Goal: Task Accomplishment & Management: Complete application form

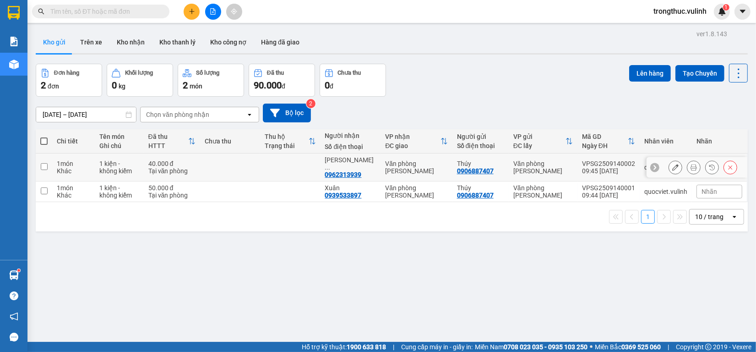
click at [585, 169] on div "09:45 [DATE]" at bounding box center [608, 170] width 53 height 7
checkbox input "true"
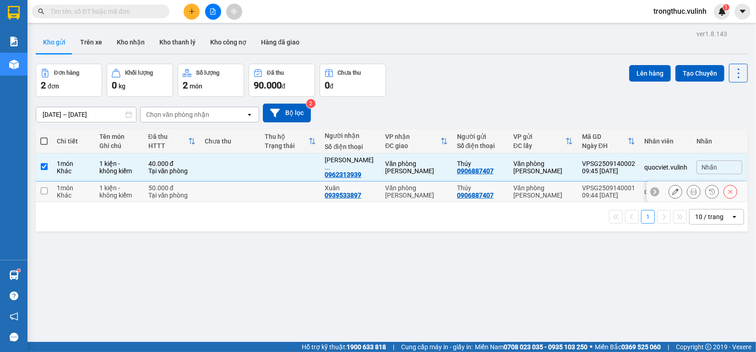
click at [584, 191] on div "09:44 [DATE]" at bounding box center [608, 194] width 53 height 7
checkbox input "true"
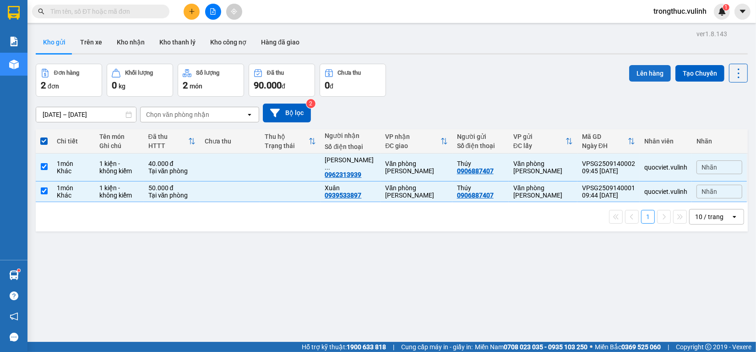
click at [636, 69] on button "Lên hàng" at bounding box center [650, 73] width 42 height 16
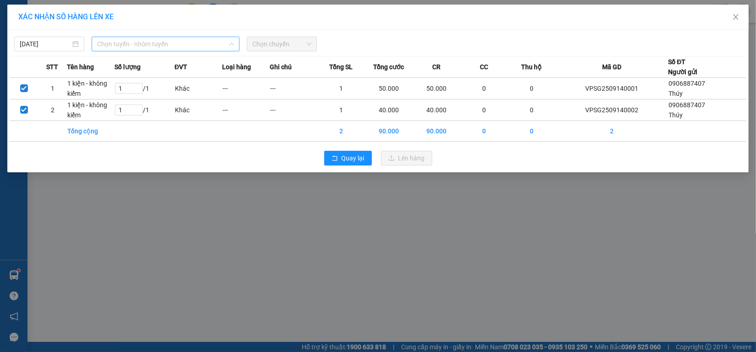
click at [157, 43] on span "Chọn tuyến - nhóm tuyến" at bounding box center [165, 44] width 137 height 14
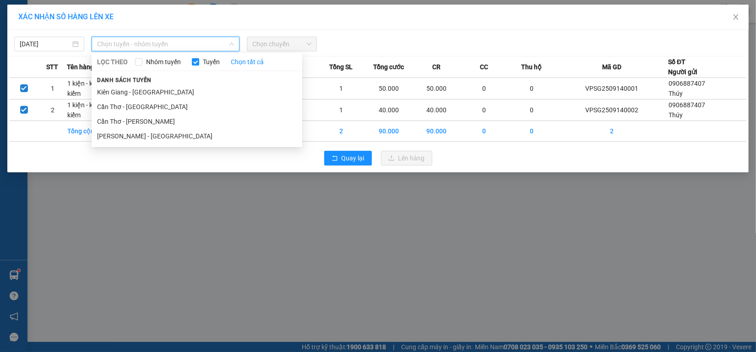
click at [157, 134] on li "[PERSON_NAME] - [GEOGRAPHIC_DATA]" at bounding box center [197, 136] width 211 height 15
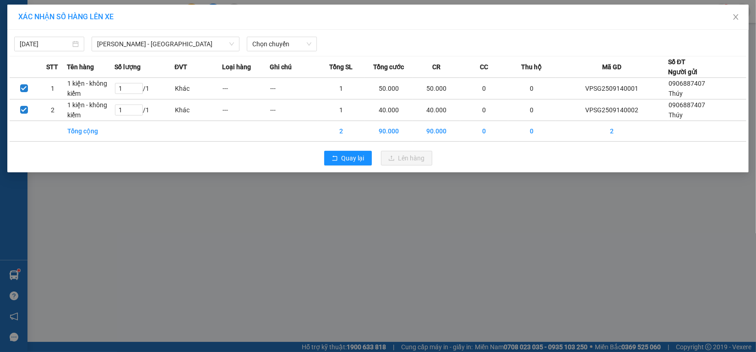
click at [300, 33] on div "[DATE] [GEOGRAPHIC_DATA] - [GEOGRAPHIC_DATA] LỌC THEO Nhóm tuyến Tuyến Chọn tất…" at bounding box center [378, 41] width 737 height 19
click at [297, 46] on span "Chọn chuyến" at bounding box center [281, 44] width 59 height 14
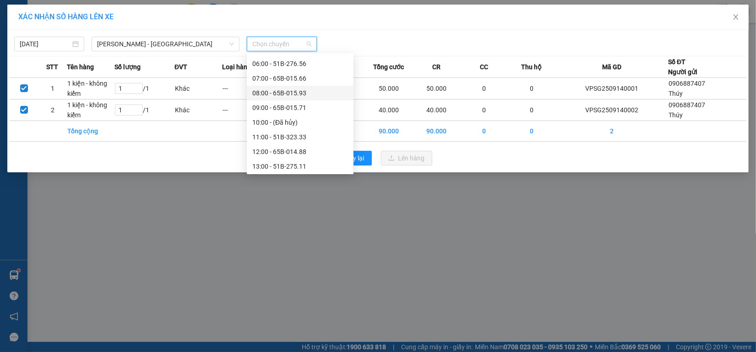
scroll to position [115, 0]
click at [291, 79] on div "11:00 - 51B-323.33" at bounding box center [300, 80] width 96 height 10
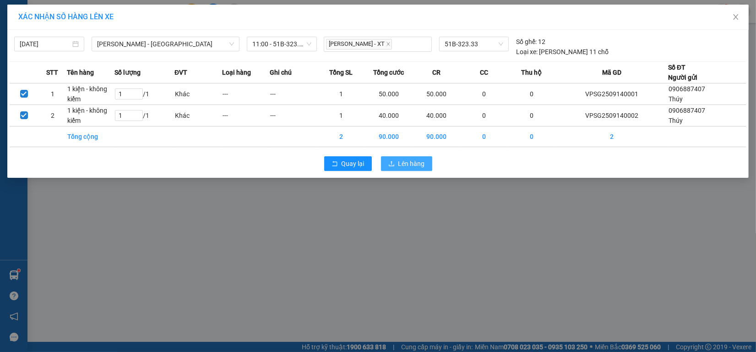
click at [391, 163] on icon "upload" at bounding box center [391, 163] width 5 height 5
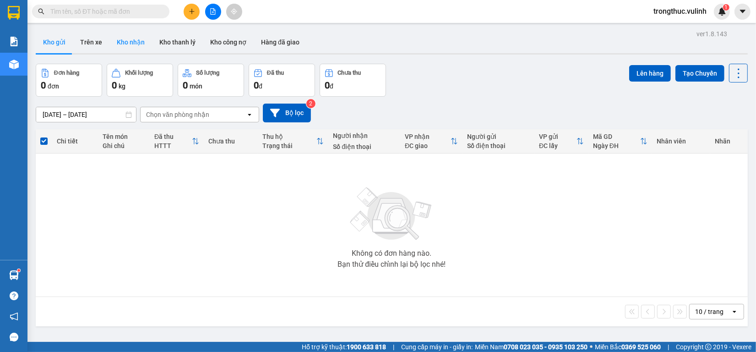
click at [137, 40] on button "Kho nhận" at bounding box center [130, 42] width 43 height 22
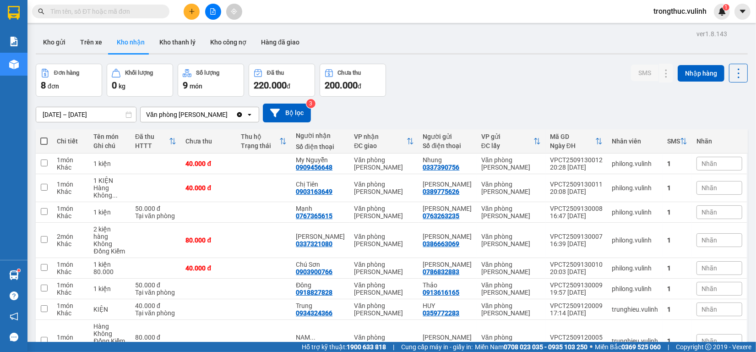
click at [186, 15] on button at bounding box center [192, 12] width 16 height 16
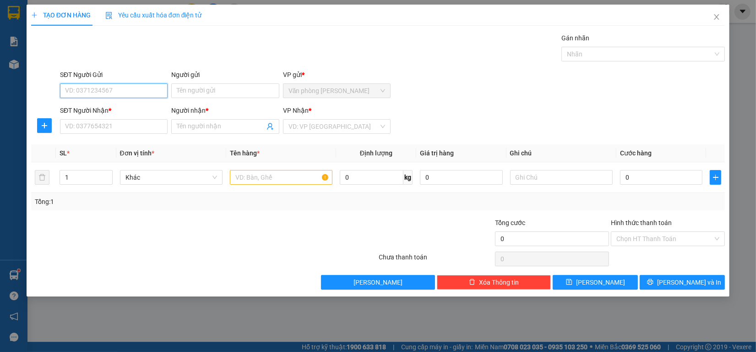
click at [126, 85] on input "SĐT Người Gửi" at bounding box center [114, 90] width 108 height 15
click at [126, 90] on input "SĐT Người Gửi" at bounding box center [114, 90] width 108 height 15
type input "0369095343"
click at [194, 98] on input "Người gửi" at bounding box center [225, 90] width 108 height 15
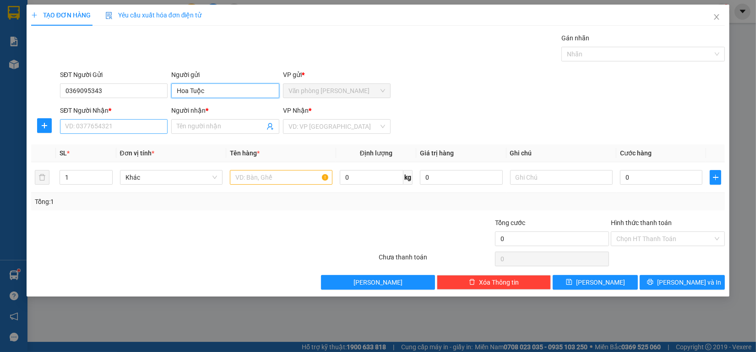
type input "Hoa Tuộc"
click at [104, 131] on input "SĐT Người Nhận *" at bounding box center [114, 126] width 108 height 15
type input "0975652533"
click at [219, 126] on input "Người nhận *" at bounding box center [220, 126] width 87 height 10
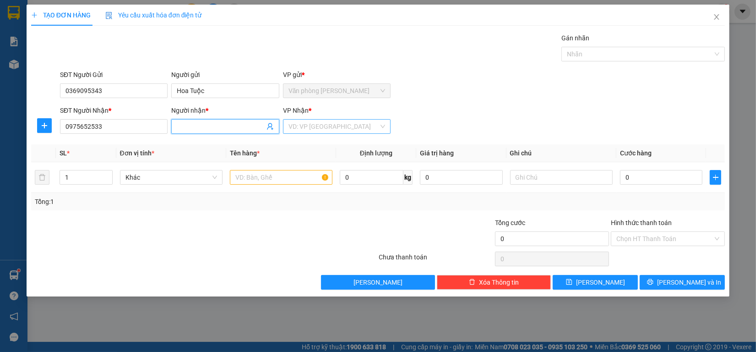
click at [318, 122] on input "search" at bounding box center [334, 127] width 90 height 14
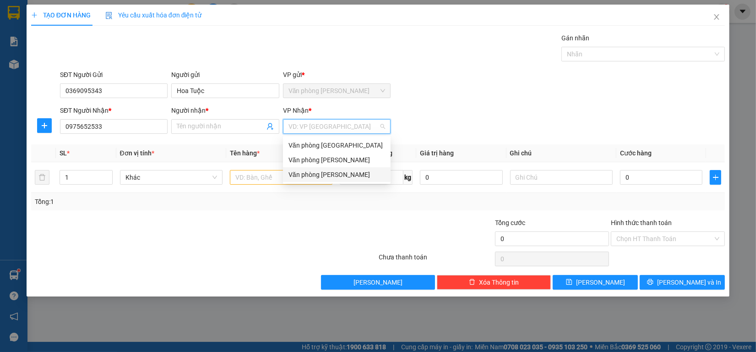
click at [310, 168] on div "Văn phòng [PERSON_NAME]" at bounding box center [337, 174] width 108 height 15
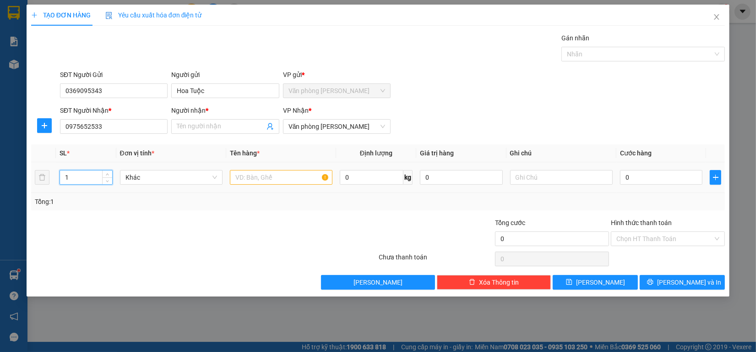
drag, startPoint x: 82, startPoint y: 177, endPoint x: 30, endPoint y: 175, distance: 51.8
click at [0, 177] on div "TẠO ĐƠN HÀNG Yêu cầu xuất hóa đơn điện tử Transit Pickup Surcharge Ids Transit …" at bounding box center [378, 176] width 756 height 352
type input "2"
click at [250, 172] on input "text" at bounding box center [281, 177] width 103 height 15
type input "2 kiện - kk"
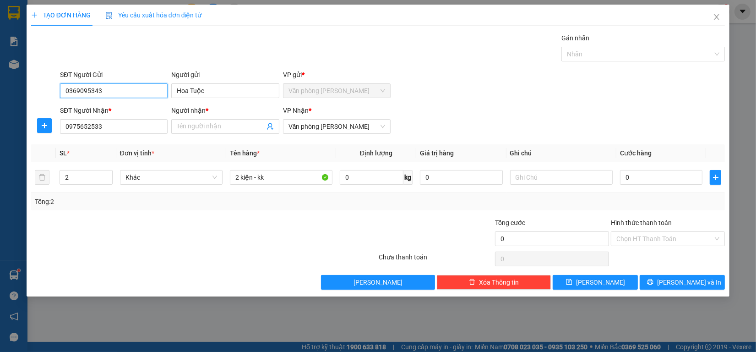
drag, startPoint x: 106, startPoint y: 90, endPoint x: 2, endPoint y: 115, distance: 106.8
click at [0, 115] on div "TẠO ĐƠN HÀNG Yêu cầu xuất hóa đơn điện tử Transit Pickup Surcharge Ids Transit …" at bounding box center [378, 176] width 756 height 352
type input "0908109686"
click at [125, 108] on div "0908109686 - [PERSON_NAME] (Trưởng CN HCM)" at bounding box center [137, 109] width 143 height 10
type input "[PERSON_NAME] (Trưởng CN HCM)"
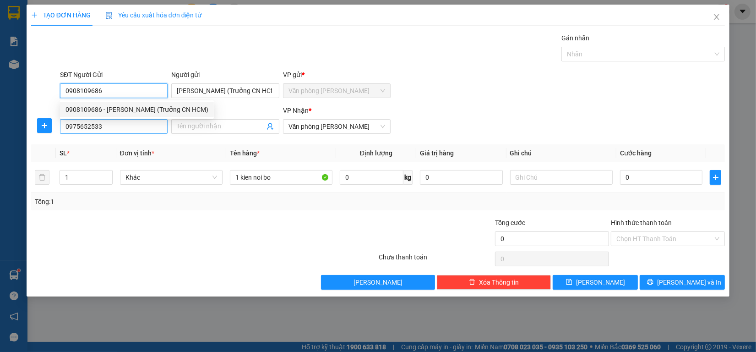
type input "0908109686"
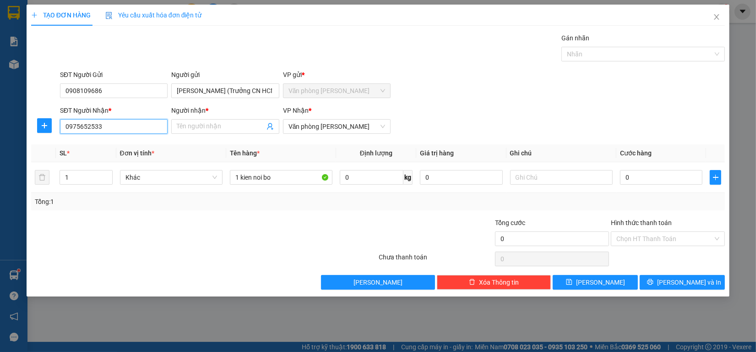
drag, startPoint x: 127, startPoint y: 126, endPoint x: 53, endPoint y: 138, distance: 75.2
click at [0, 131] on div "TẠO ĐƠN HÀNG Yêu cầu xuất hóa đơn điện tử Transit Pickup Surcharge Ids Transit …" at bounding box center [378, 176] width 756 height 352
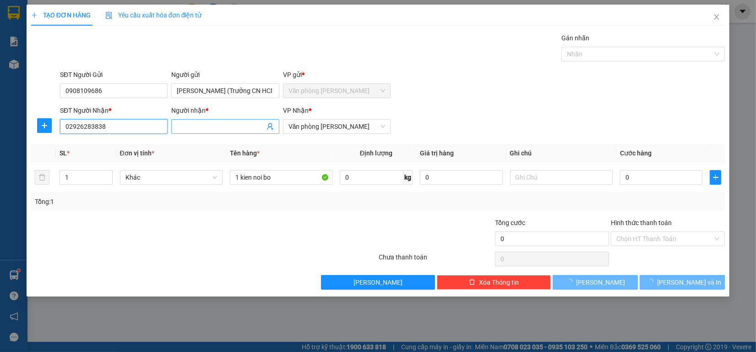
type input "02926283838"
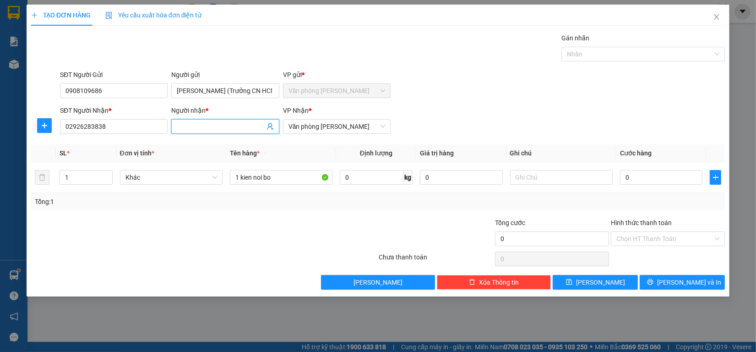
click at [197, 131] on input "Người nhận *" at bounding box center [220, 126] width 87 height 10
type input "Chú Hiệp KTT"
drag, startPoint x: 670, startPoint y: 247, endPoint x: 664, endPoint y: 239, distance: 10.5
click at [668, 243] on div "Hình thức thanh toán Chọn HT Thanh Toán" at bounding box center [668, 234] width 114 height 32
click at [664, 239] on input "Hình thức thanh toán" at bounding box center [665, 239] width 97 height 14
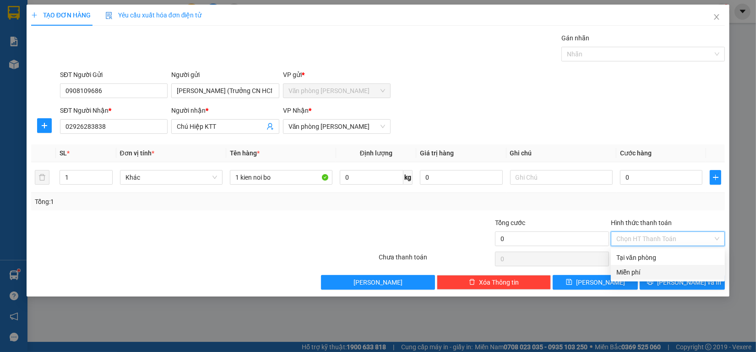
click at [645, 272] on div "Miễn phí" at bounding box center [668, 272] width 103 height 10
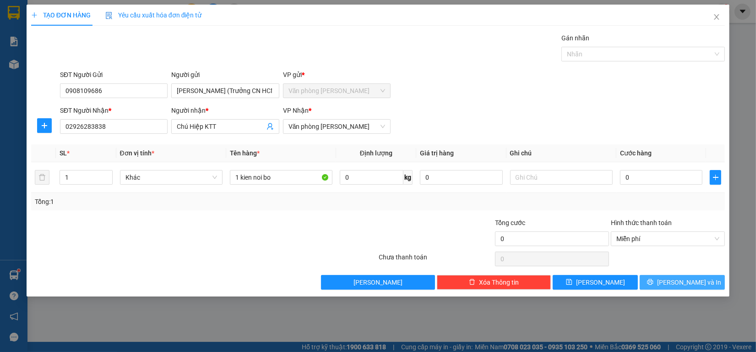
click at [672, 281] on button "[PERSON_NAME] và In" at bounding box center [682, 282] width 85 height 15
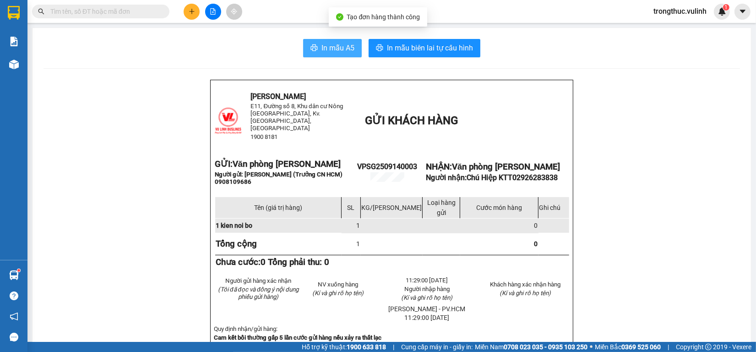
click at [311, 44] on icon "printer" at bounding box center [314, 47] width 7 height 7
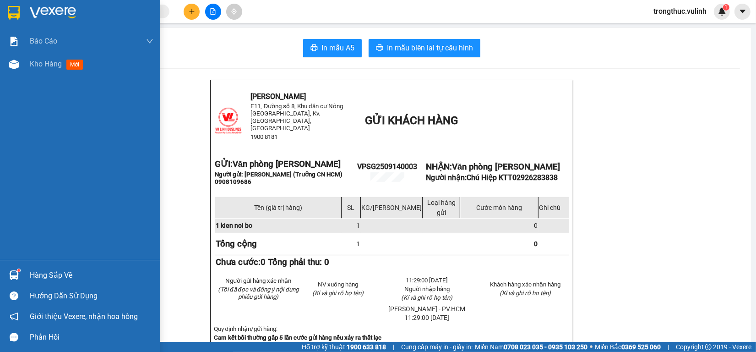
click at [16, 276] on img at bounding box center [14, 275] width 10 height 10
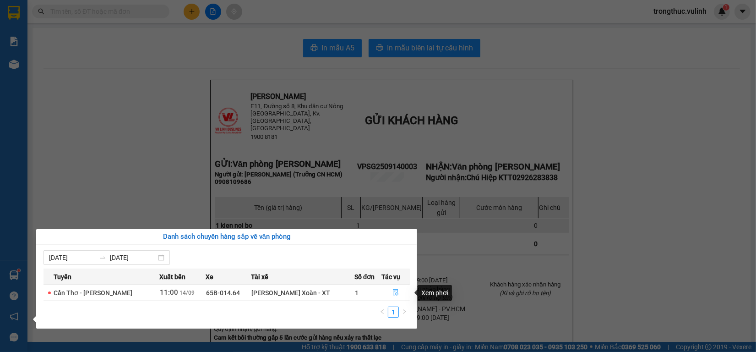
click at [393, 289] on button "button" at bounding box center [395, 292] width 27 height 15
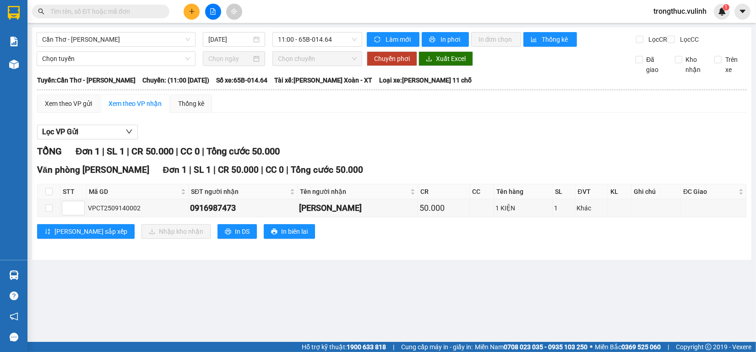
click at [195, 12] on icon "plus" at bounding box center [192, 11] width 6 height 6
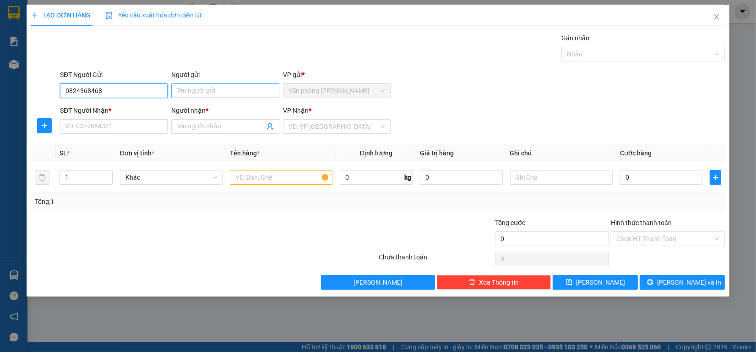
type input "0824368468"
click at [191, 90] on input "Người gửi" at bounding box center [225, 90] width 108 height 15
type input "Kiaa"
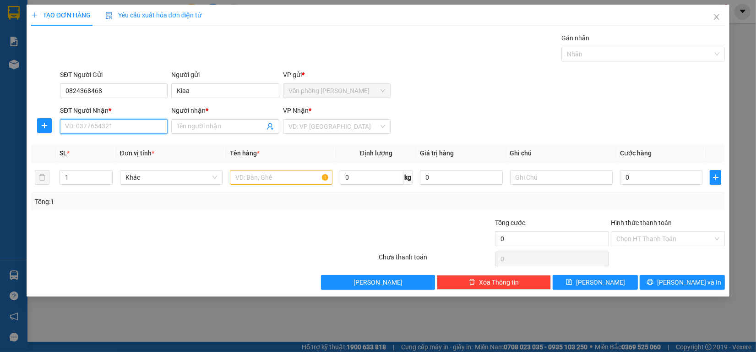
click at [115, 124] on input "SĐT Người Nhận *" at bounding box center [114, 126] width 108 height 15
type input "0907937161"
click at [102, 143] on div "0907937161 - Đăng Chi" at bounding box center [114, 145] width 97 height 10
type input "Đăng Chi"
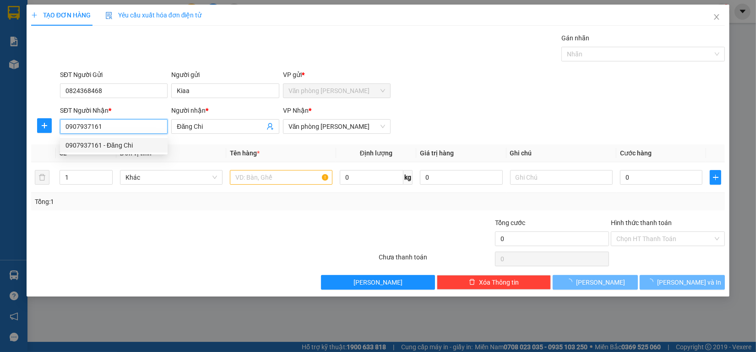
type input "50.000"
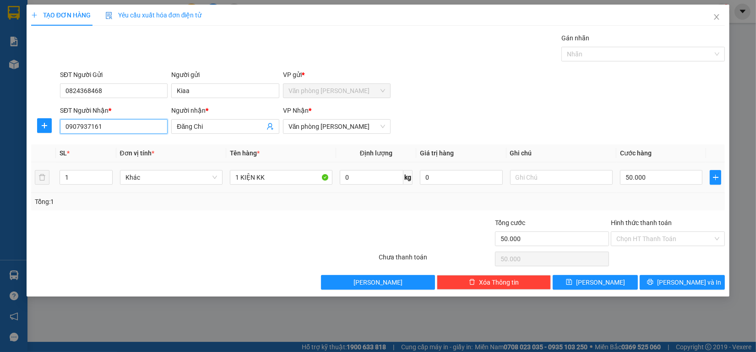
type input "0907937161"
click at [665, 186] on div "50.000" at bounding box center [661, 177] width 83 height 18
click at [666, 186] on div "50.000" at bounding box center [661, 177] width 83 height 18
click at [667, 186] on div "50.000" at bounding box center [661, 177] width 83 height 18
click at [667, 184] on input "50.000" at bounding box center [661, 177] width 83 height 15
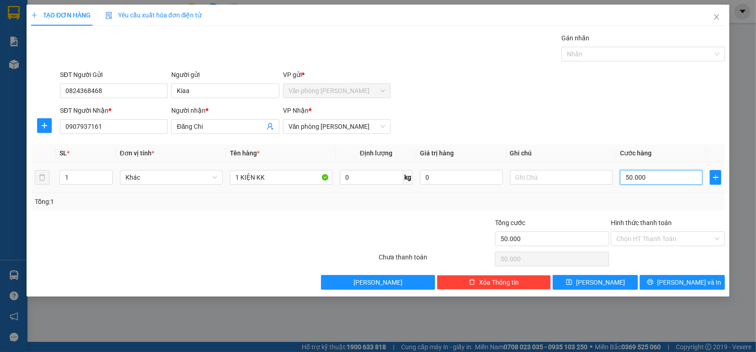
type input "6"
type input "60"
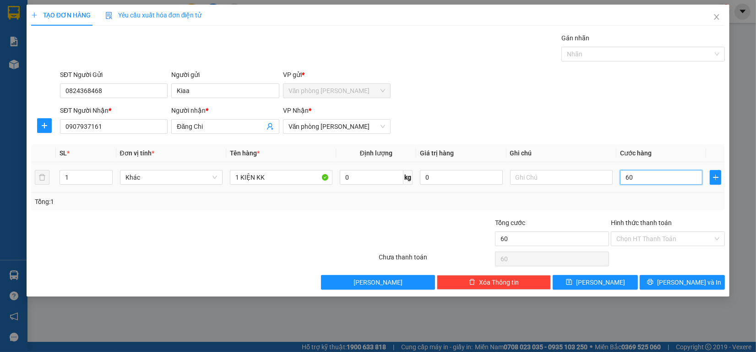
type input "600"
type input "6.000"
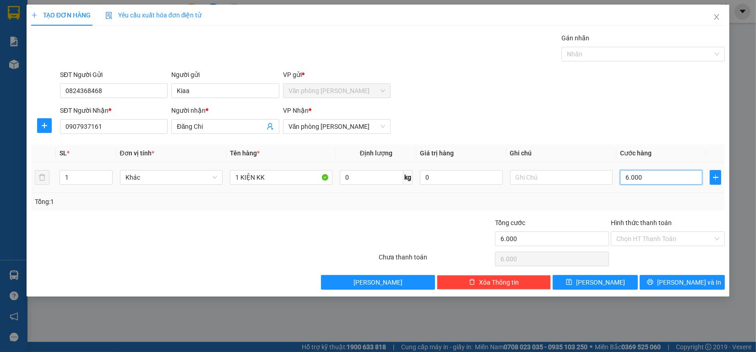
type input "60.000"
click at [688, 285] on span "[PERSON_NAME] và In" at bounding box center [689, 282] width 64 height 10
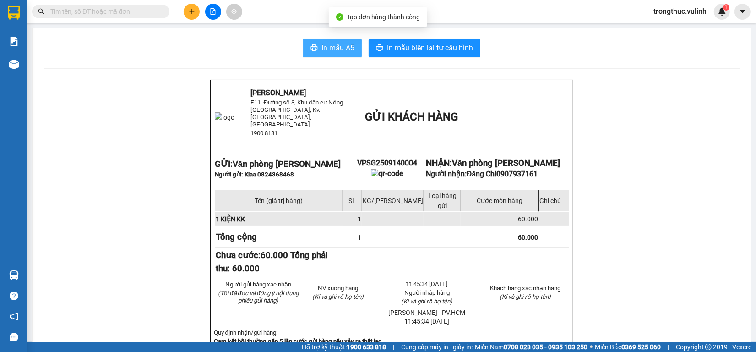
click at [324, 45] on span "In mẫu A5" at bounding box center [338, 47] width 33 height 11
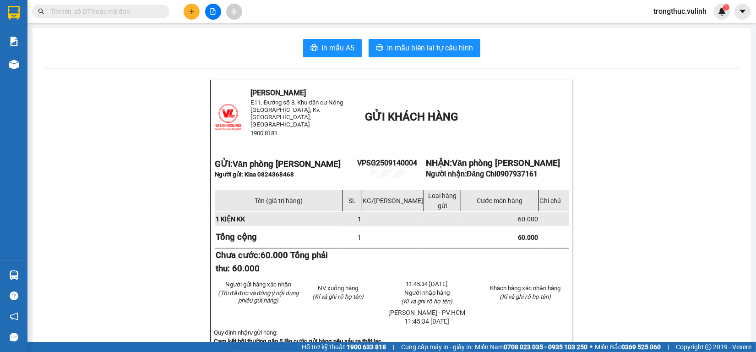
click at [189, 8] on icon "plus" at bounding box center [192, 11] width 6 height 6
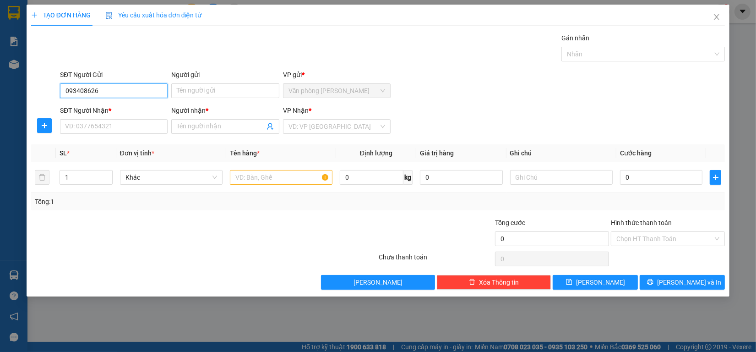
type input "0934086261"
drag, startPoint x: 102, startPoint y: 106, endPoint x: 109, endPoint y: 121, distance: 16.6
click at [102, 108] on div "0934086261 - Ân" at bounding box center [114, 109] width 97 height 10
type input "Ân"
type input "0907471010"
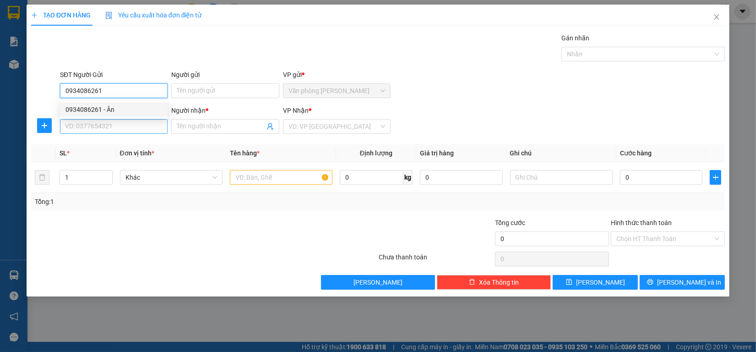
type input "Phi"
type input "60.000"
type input "0934086261"
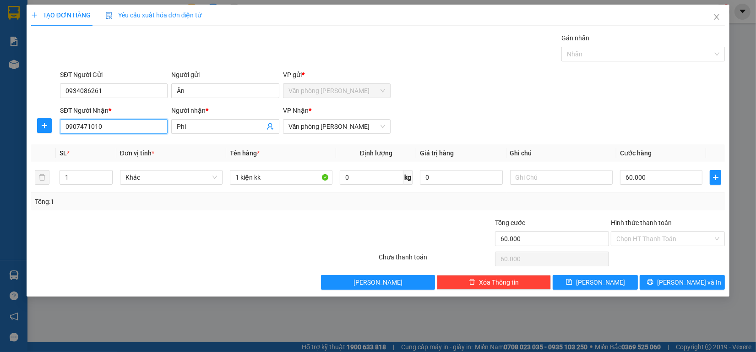
drag, startPoint x: 116, startPoint y: 129, endPoint x: 0, endPoint y: 123, distance: 116.0
click at [0, 124] on div "TẠO ĐƠN HÀNG Yêu cầu xuất hóa đơn điện tử Transit Pickup Surcharge Ids Transit …" at bounding box center [378, 176] width 756 height 352
type input "0589797968"
click at [118, 143] on div "0589797968 - duyên" at bounding box center [114, 145] width 97 height 10
type input "duyên"
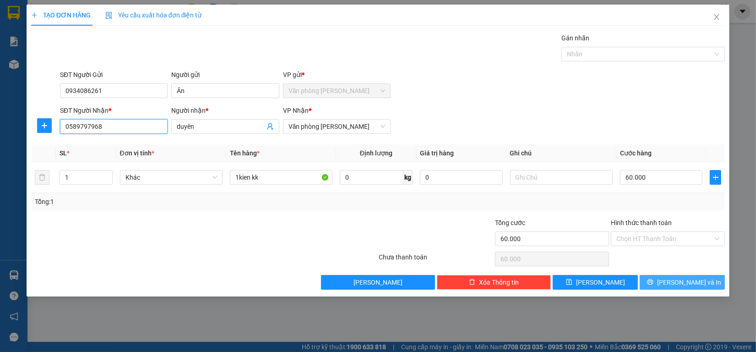
type input "0589797968"
click at [686, 279] on span "[PERSON_NAME] và In" at bounding box center [689, 282] width 64 height 10
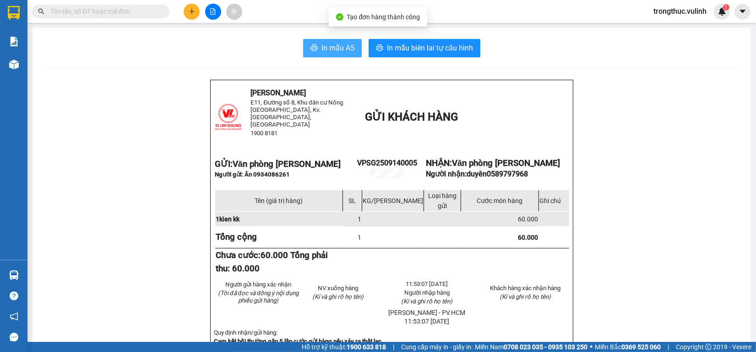
click at [326, 49] on span "In mẫu A5" at bounding box center [338, 47] width 33 height 11
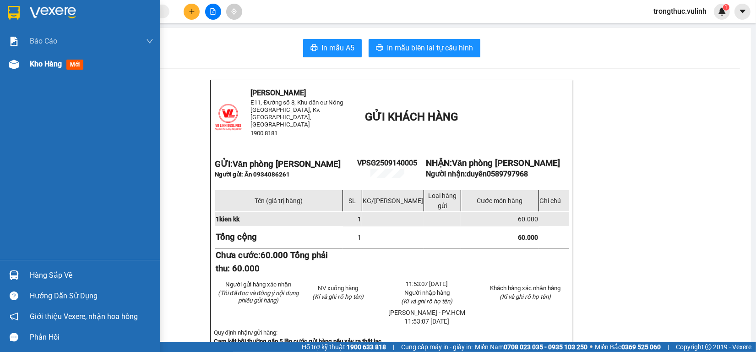
click at [0, 62] on div "Kho hàng mới" at bounding box center [80, 64] width 160 height 23
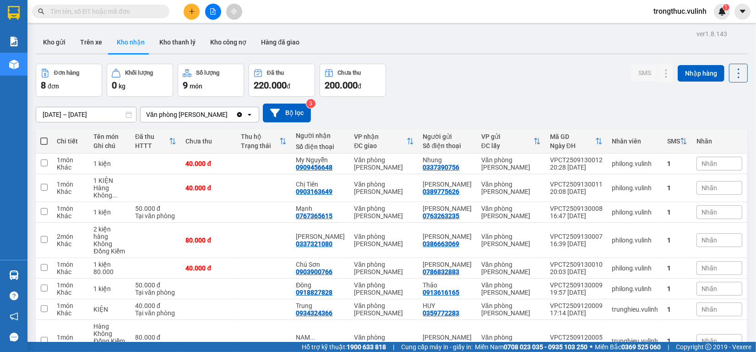
click at [67, 53] on div at bounding box center [392, 53] width 712 height 1
click at [63, 43] on button "Kho gửi" at bounding box center [54, 42] width 37 height 22
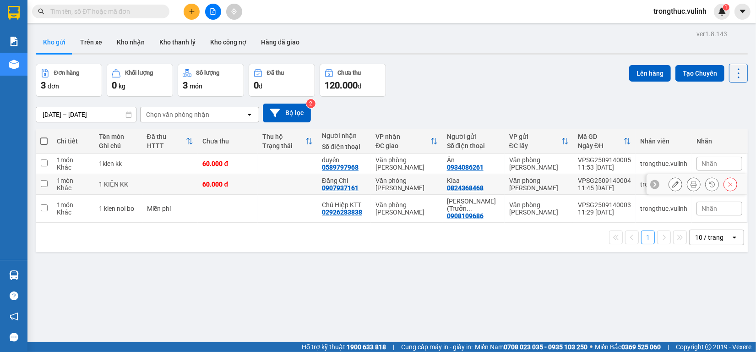
click at [578, 170] on div "11:53 [DATE]" at bounding box center [604, 167] width 53 height 7
checkbox input "true"
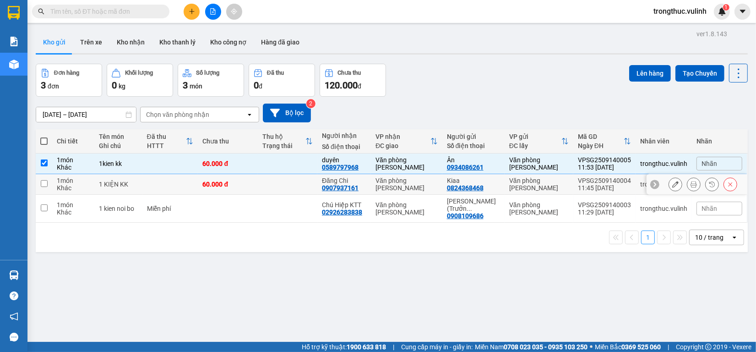
click at [567, 193] on td "Văn phòng [PERSON_NAME]" at bounding box center [539, 184] width 69 height 21
checkbox input "true"
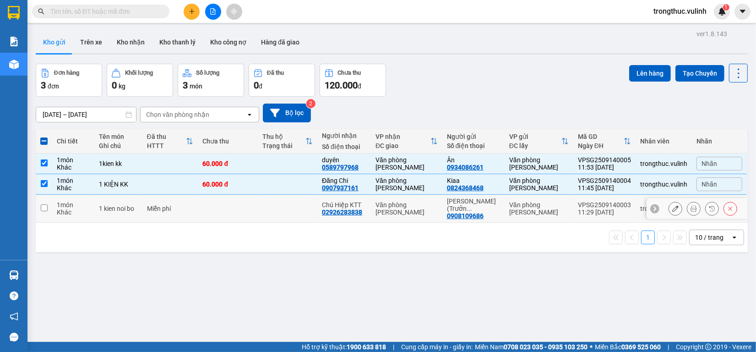
click at [567, 212] on td "Văn phòng [PERSON_NAME]" at bounding box center [539, 209] width 69 height 28
checkbox input "true"
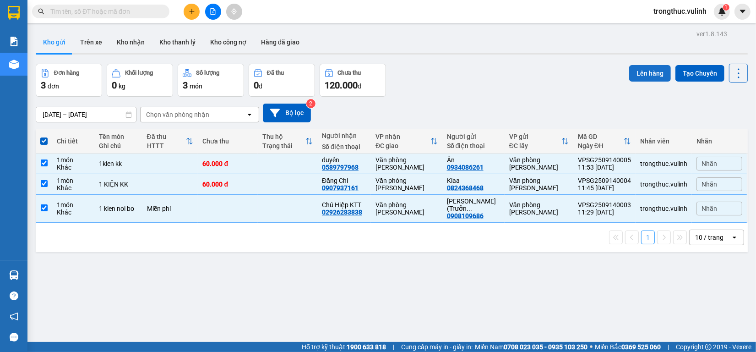
click at [633, 76] on button "Lên hàng" at bounding box center [650, 73] width 42 height 16
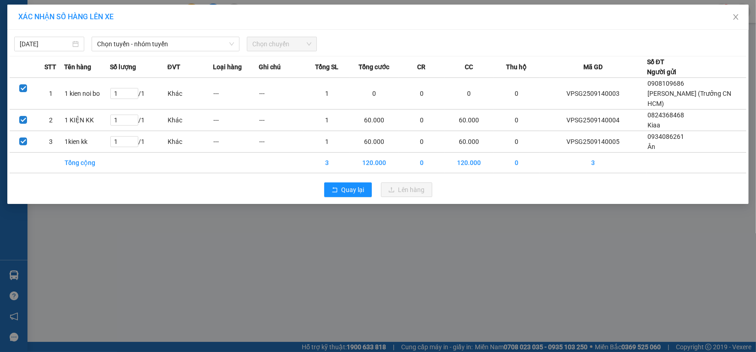
click at [144, 51] on div "Chọn tuyến - nhóm tuyến" at bounding box center [165, 44] width 155 height 15
click at [147, 47] on span "Chọn tuyến - nhóm tuyến" at bounding box center [165, 44] width 137 height 14
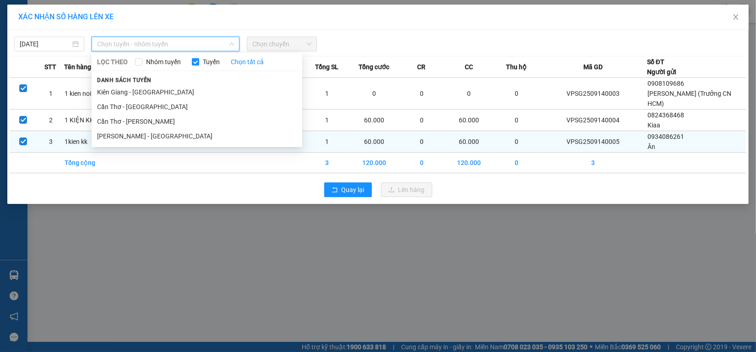
click at [129, 137] on li "[PERSON_NAME] - [GEOGRAPHIC_DATA]" at bounding box center [197, 136] width 211 height 15
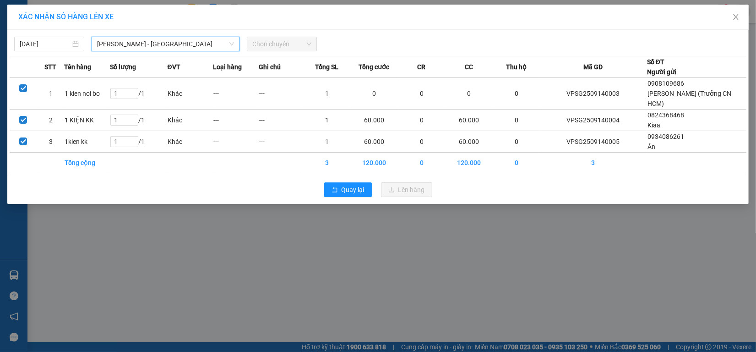
click at [261, 38] on span "Chọn chuyến" at bounding box center [281, 44] width 59 height 14
click at [307, 47] on span "Chọn chuyến" at bounding box center [281, 44] width 59 height 14
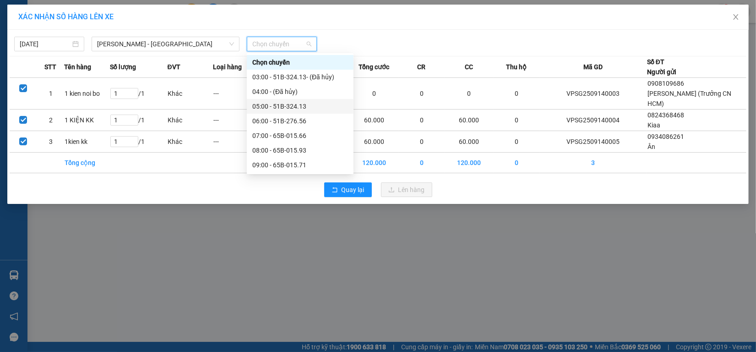
scroll to position [57, 0]
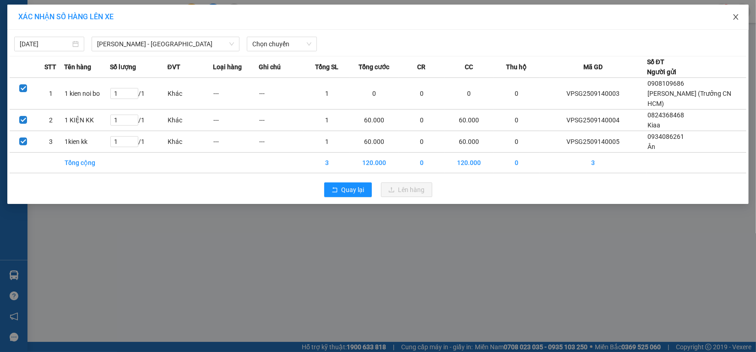
click at [743, 17] on span "Close" at bounding box center [736, 18] width 26 height 26
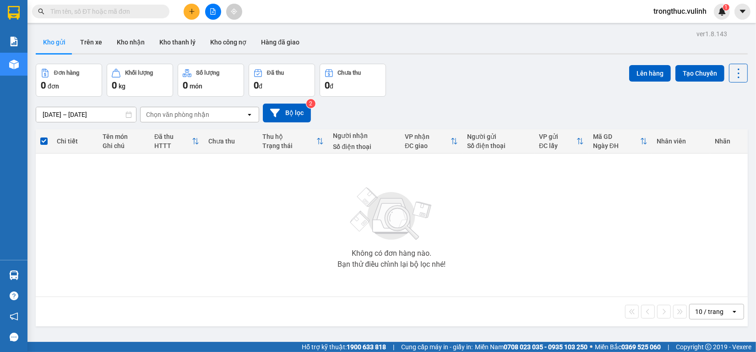
click at [198, 17] on div at bounding box center [213, 12] width 69 height 16
click at [196, 15] on button at bounding box center [192, 12] width 16 height 16
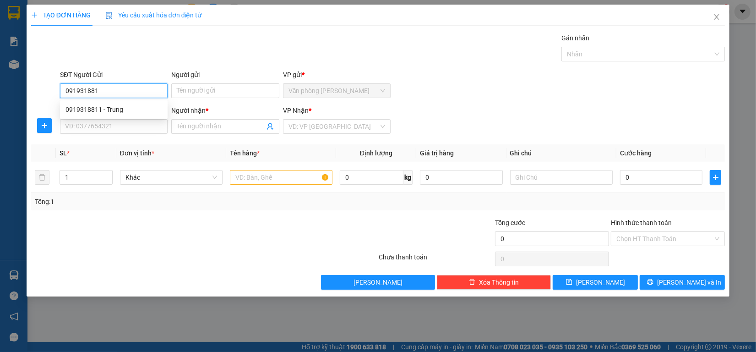
type input "0919318811"
click at [70, 110] on div "0919318811 - Trung" at bounding box center [114, 109] width 97 height 10
type input "Trung"
type input "0523623666"
type input "Thịnh"
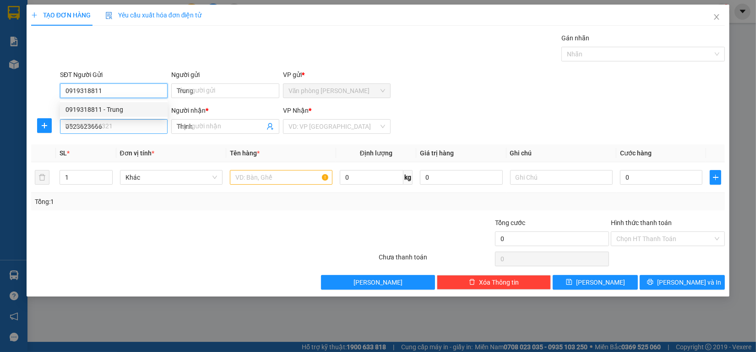
type input "70.000"
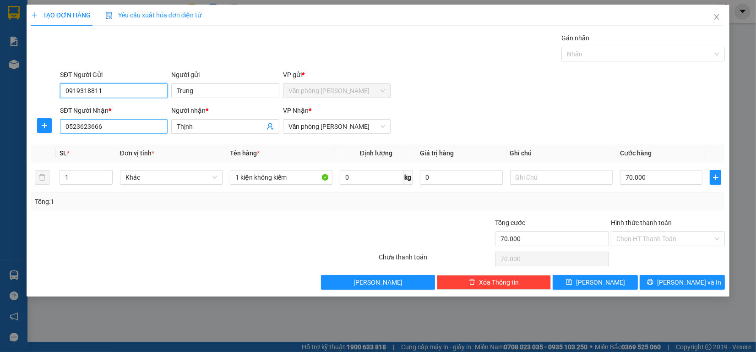
type input "0919318811"
drag, startPoint x: 133, startPoint y: 124, endPoint x: 0, endPoint y: 130, distance: 133.4
click at [0, 130] on div "TẠO ĐƠN HÀNG Yêu cầu xuất hóa đơn điện tử Transit Pickup Surcharge Ids Transit …" at bounding box center [378, 176] width 756 height 352
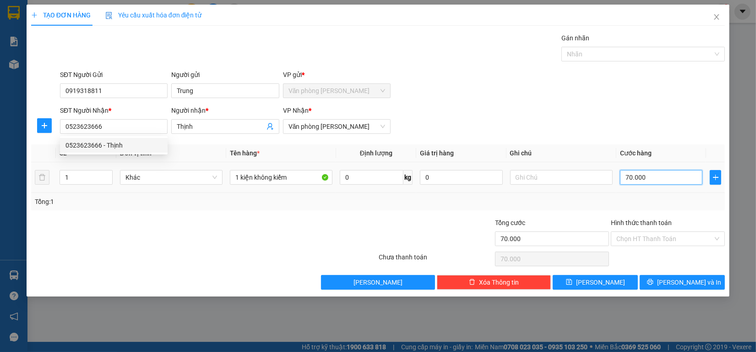
click at [644, 172] on input "70.000" at bounding box center [661, 177] width 83 height 15
type input "6"
type input "60"
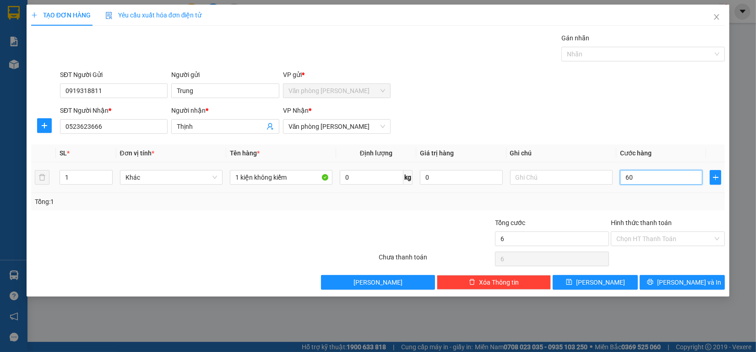
type input "60"
type input "600"
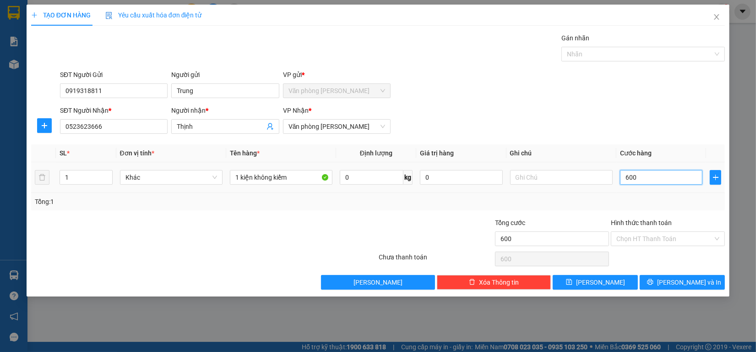
type input "6.000"
type input "60.000"
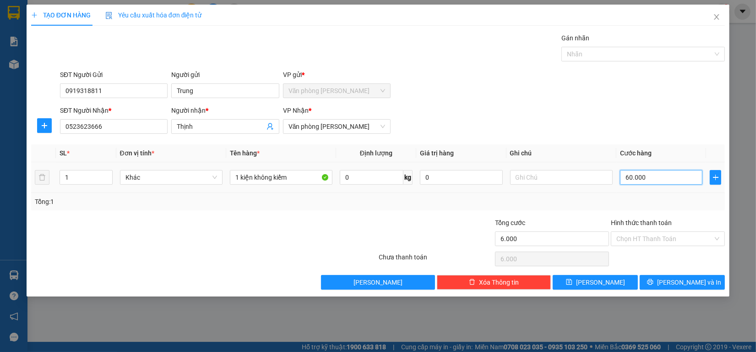
type input "60.000"
click at [676, 230] on div "Hình thức thanh toán" at bounding box center [668, 225] width 114 height 14
click at [676, 233] on input "Hình thức thanh toán" at bounding box center [665, 239] width 97 height 14
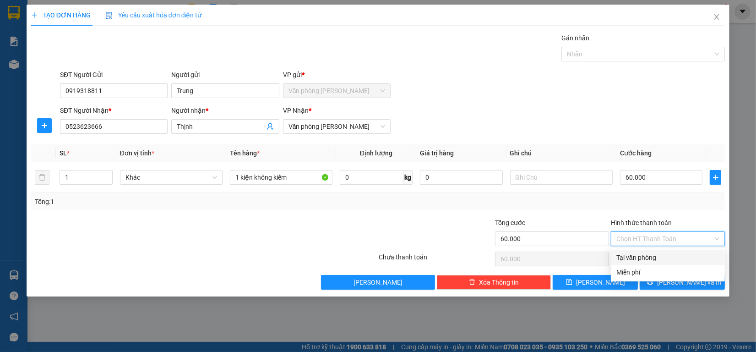
click at [651, 258] on div "Tại văn phòng" at bounding box center [668, 257] width 103 height 10
type input "0"
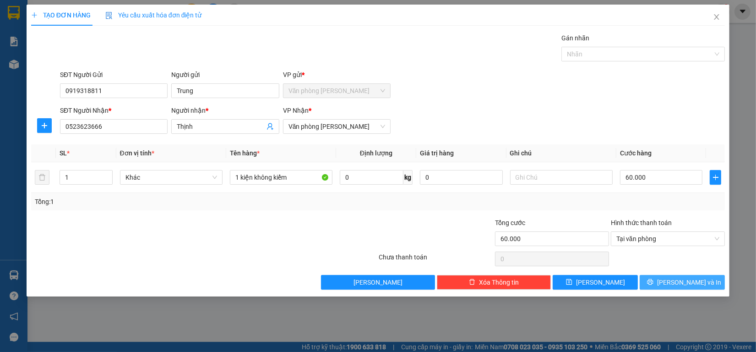
click at [670, 287] on button "[PERSON_NAME] và In" at bounding box center [682, 282] width 85 height 15
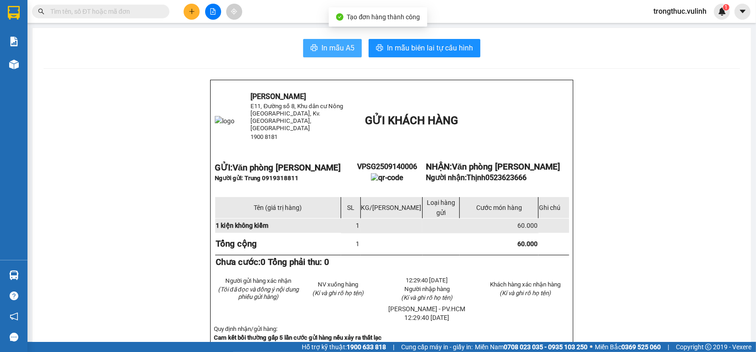
click at [338, 46] on span "In mẫu A5" at bounding box center [338, 47] width 33 height 11
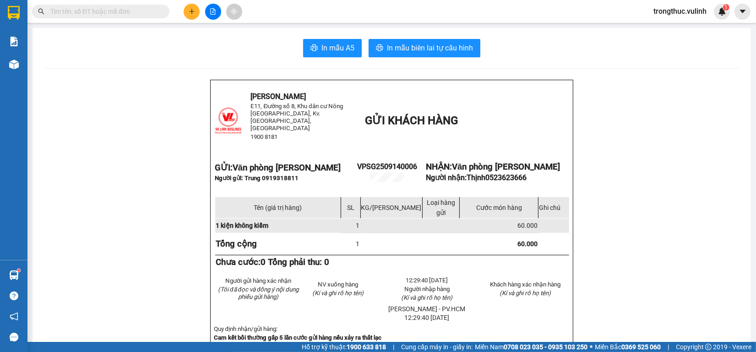
click at [185, 8] on button at bounding box center [192, 12] width 16 height 16
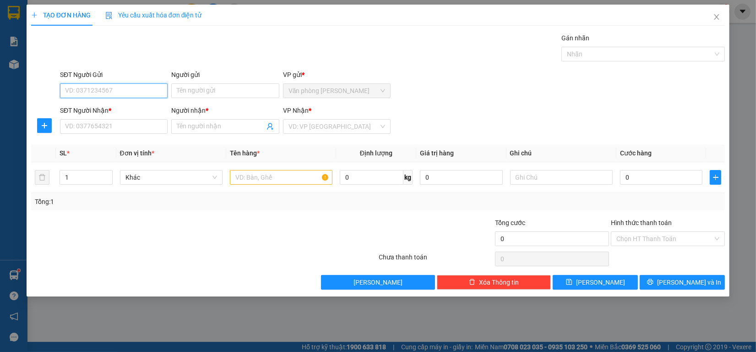
click at [148, 92] on input "SĐT Người Gửi" at bounding box center [114, 90] width 108 height 15
type input "0796865252"
click at [131, 109] on div "0796865252 - [PERSON_NAME]" at bounding box center [114, 109] width 97 height 10
type input "[PERSON_NAME]"
type input "0772885252"
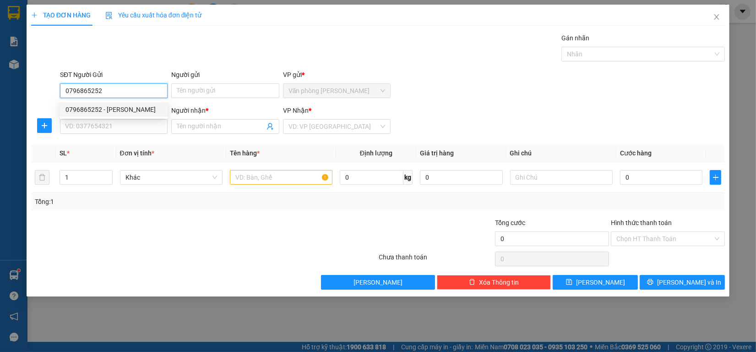
type input "Chương"
type input "60.000"
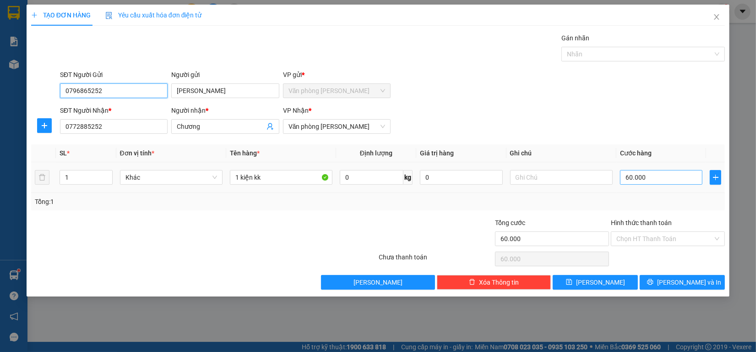
type input "0796865252"
click at [656, 184] on input "60.000" at bounding box center [661, 177] width 83 height 15
type input "7"
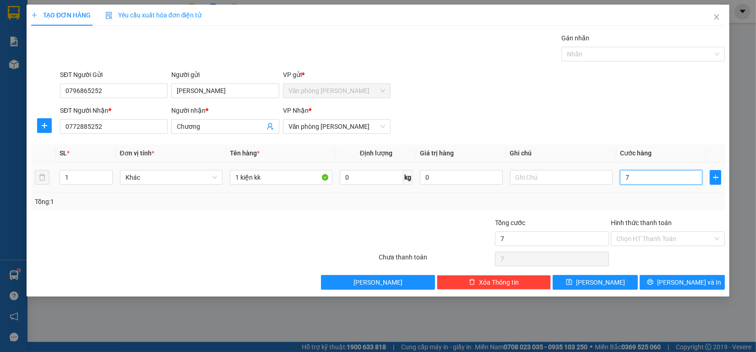
type input "70"
type input "700"
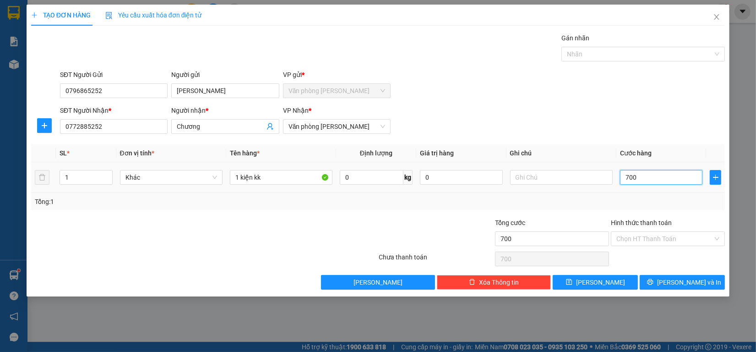
type input "7.000"
type input "70.000"
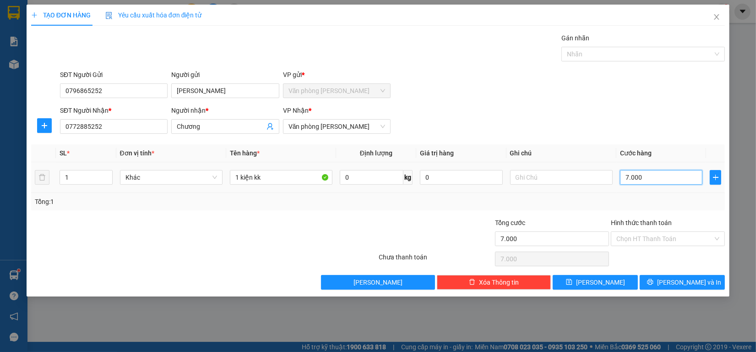
type input "70.000"
click at [690, 281] on span "[PERSON_NAME] và In" at bounding box center [689, 282] width 64 height 10
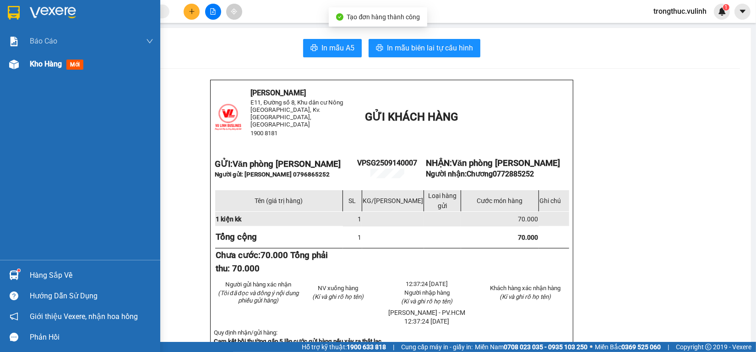
click at [19, 67] on div at bounding box center [14, 64] width 16 height 16
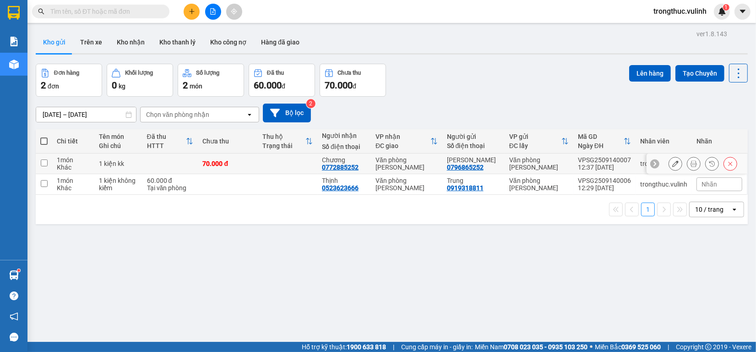
click at [672, 161] on icon at bounding box center [675, 163] width 6 height 6
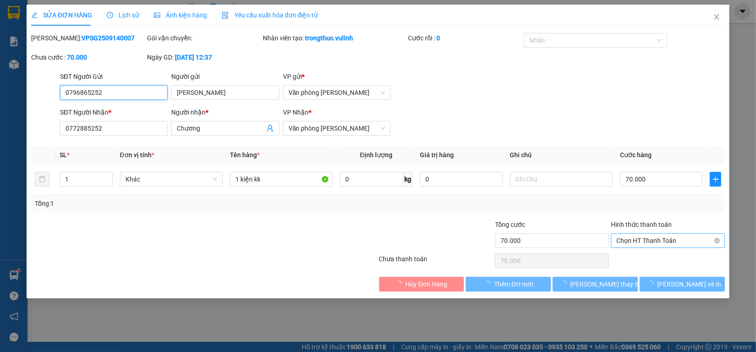
click at [673, 241] on span "Chọn HT Thanh Toán" at bounding box center [668, 241] width 103 height 14
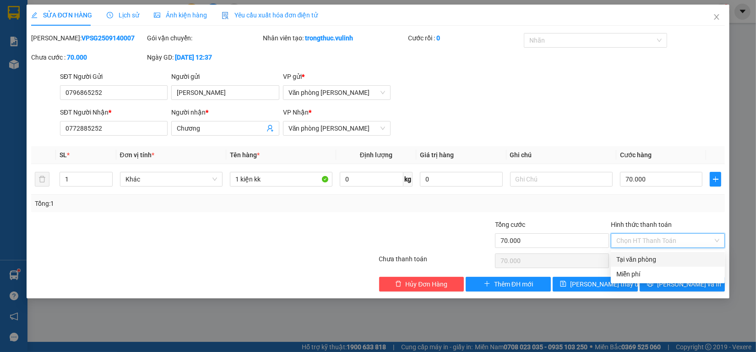
click at [628, 259] on div "Tại văn phòng" at bounding box center [668, 259] width 103 height 10
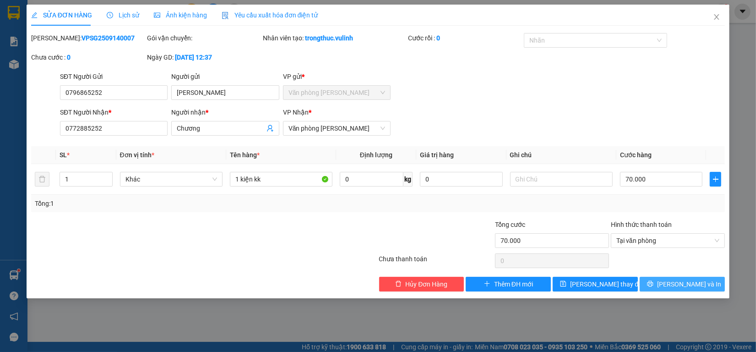
click at [708, 285] on button "[PERSON_NAME] và In" at bounding box center [682, 284] width 85 height 15
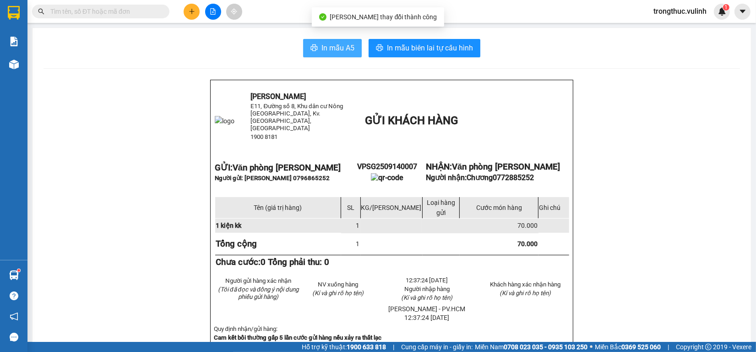
click at [322, 49] on span "In mẫu A5" at bounding box center [338, 47] width 33 height 11
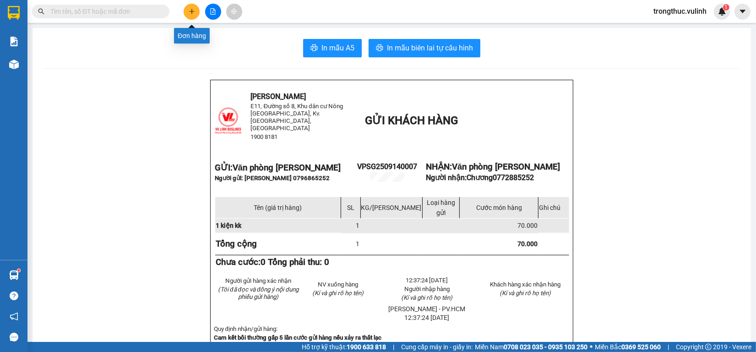
click at [194, 15] on button at bounding box center [192, 12] width 16 height 16
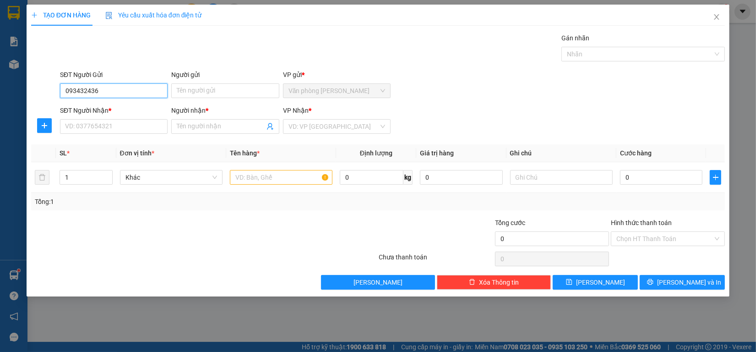
type input "0934324366"
click at [121, 102] on div "0934324366 - Trung" at bounding box center [114, 109] width 108 height 15
type input "Trung"
type input "0907358487"
type input "[PERSON_NAME]"
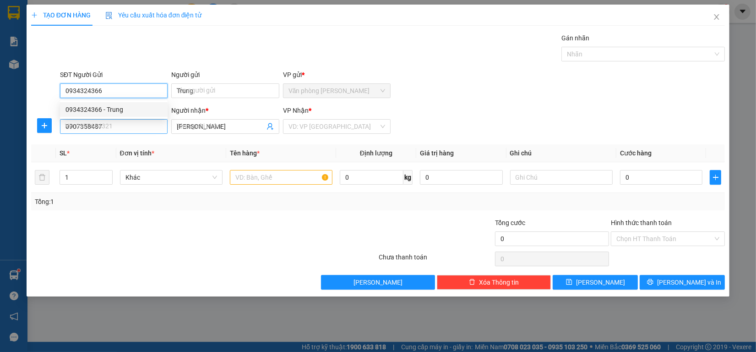
type input "60.000"
type input "0934324366"
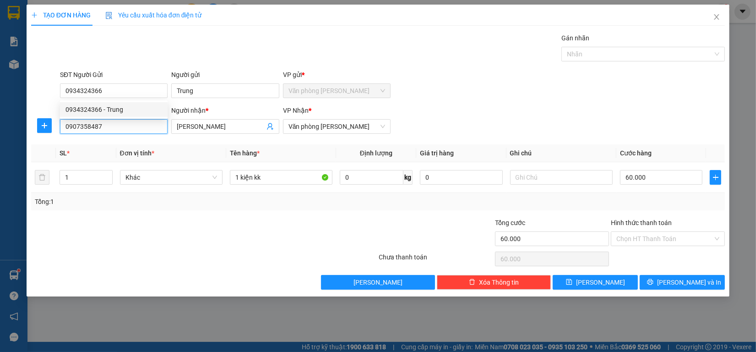
drag, startPoint x: 122, startPoint y: 127, endPoint x: 0, endPoint y: 114, distance: 122.6
click at [0, 114] on div "TẠO ĐƠN HÀNG Yêu cầu xuất hóa đơn điện tử Transit Pickup Surcharge Ids Transit …" at bounding box center [378, 176] width 756 height 352
type input "035977"
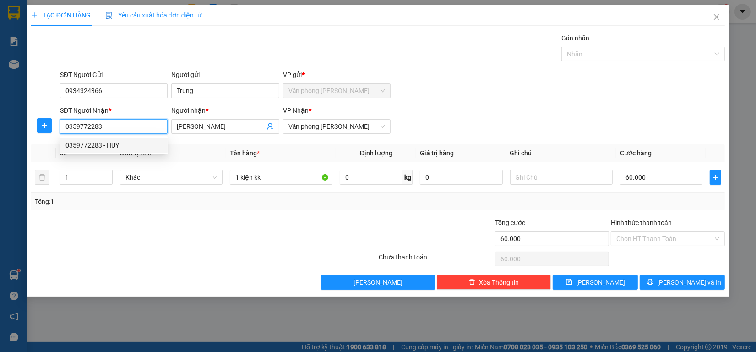
click at [130, 141] on div "0359772283 - HUY" at bounding box center [114, 145] width 97 height 10
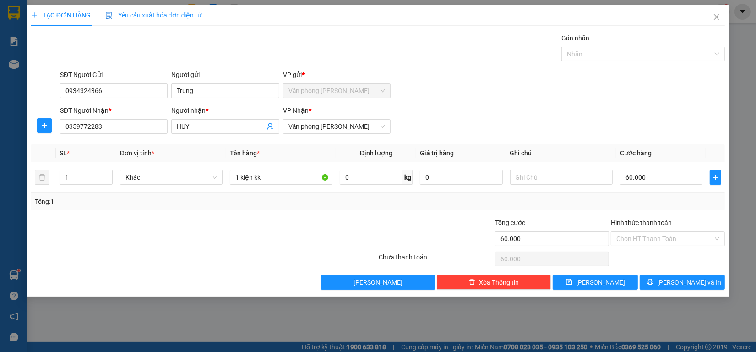
click at [672, 273] on div "Transit Pickup Surcharge Ids Transit Deliver Surcharge Ids Transit Deliver Surc…" at bounding box center [378, 161] width 694 height 257
click at [654, 282] on icon "printer" at bounding box center [650, 281] width 6 height 6
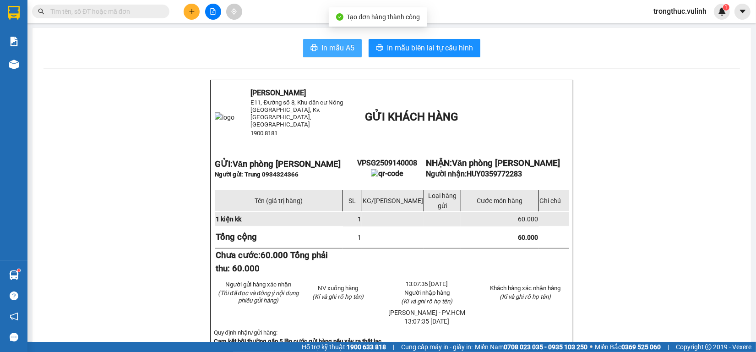
click at [320, 40] on button "In mẫu A5" at bounding box center [332, 48] width 59 height 18
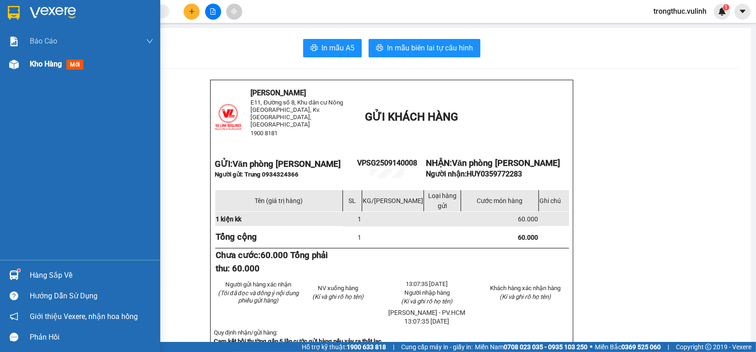
click at [22, 67] on div "Kho hàng mới" at bounding box center [80, 64] width 160 height 23
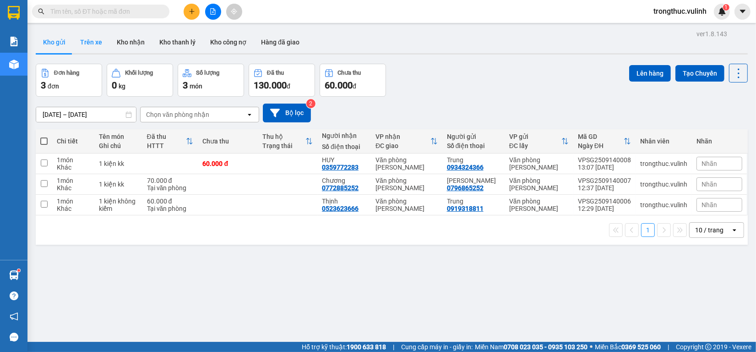
click at [88, 32] on button "Trên xe" at bounding box center [91, 42] width 37 height 22
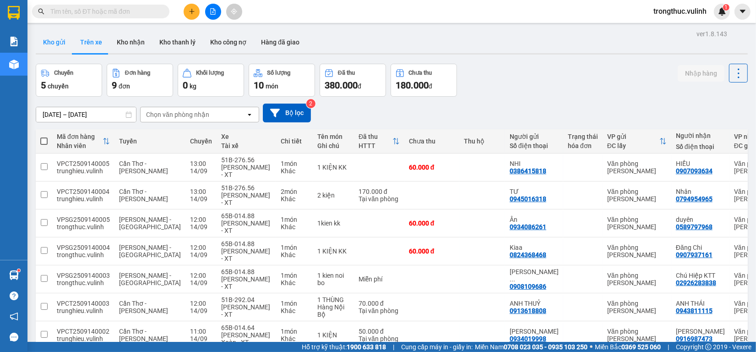
click at [51, 42] on button "Kho gửi" at bounding box center [54, 42] width 37 height 22
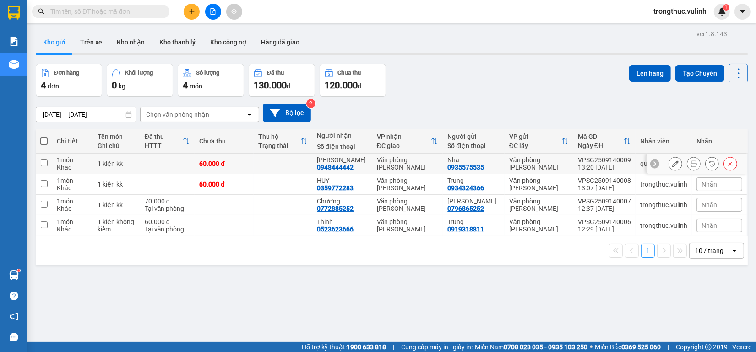
click at [691, 164] on icon at bounding box center [694, 163] width 6 height 6
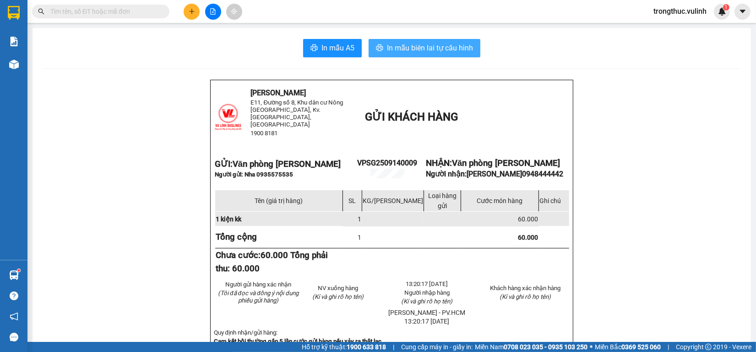
click at [456, 46] on span "In mẫu biên lai tự cấu hình" at bounding box center [430, 47] width 86 height 11
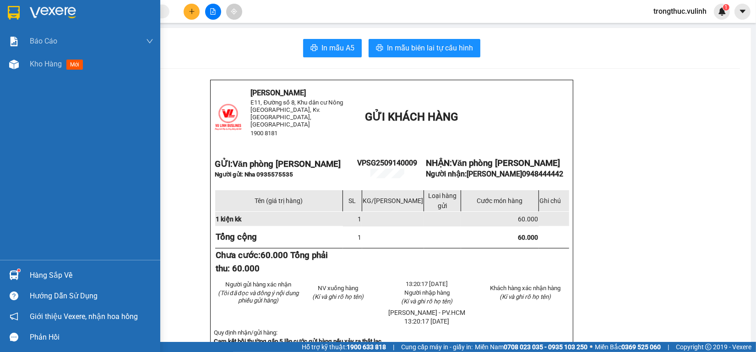
drag, startPoint x: 10, startPoint y: 62, endPoint x: 129, endPoint y: 154, distance: 150.5
click at [11, 62] on img at bounding box center [14, 65] width 10 height 10
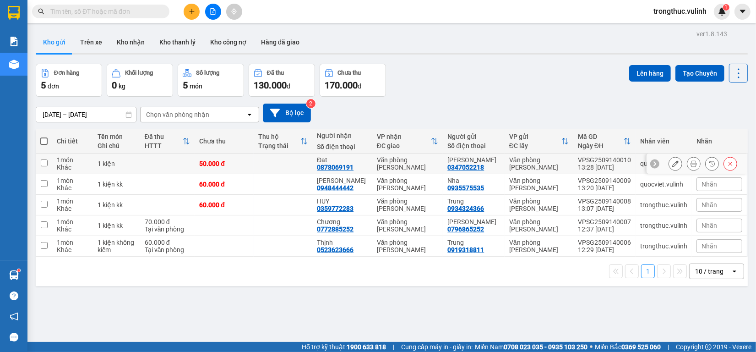
click at [688, 159] on button at bounding box center [694, 164] width 13 height 16
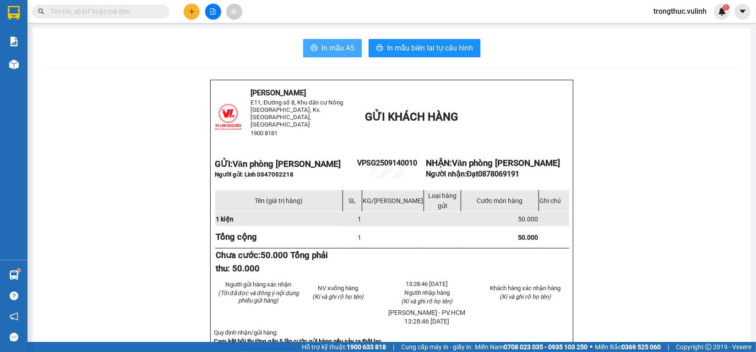
click at [308, 40] on button "In mẫu A5" at bounding box center [332, 48] width 59 height 18
click at [311, 42] on button "In mẫu A5" at bounding box center [332, 48] width 59 height 18
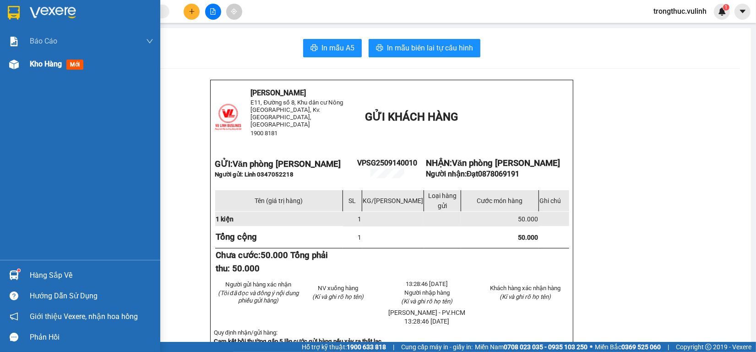
click at [35, 55] on div "Kho hàng mới" at bounding box center [92, 64] width 124 height 23
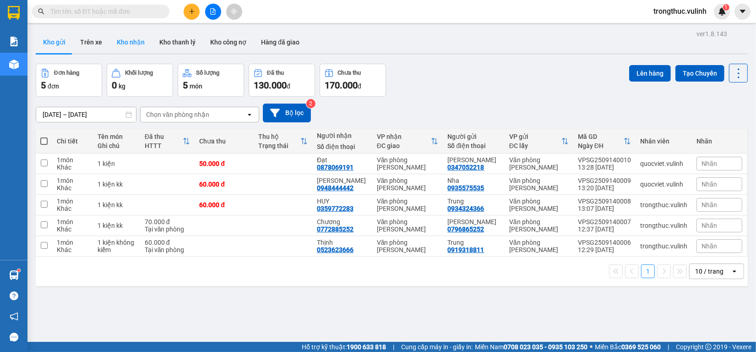
click at [128, 38] on button "Kho nhận" at bounding box center [130, 42] width 43 height 22
